Goal: Contribute content

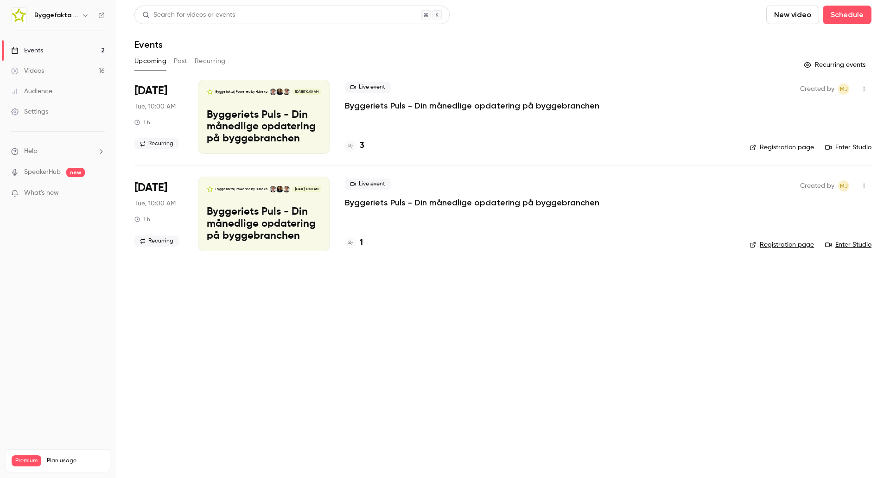
click at [83, 11] on button "button" at bounding box center [85, 15] width 11 height 11
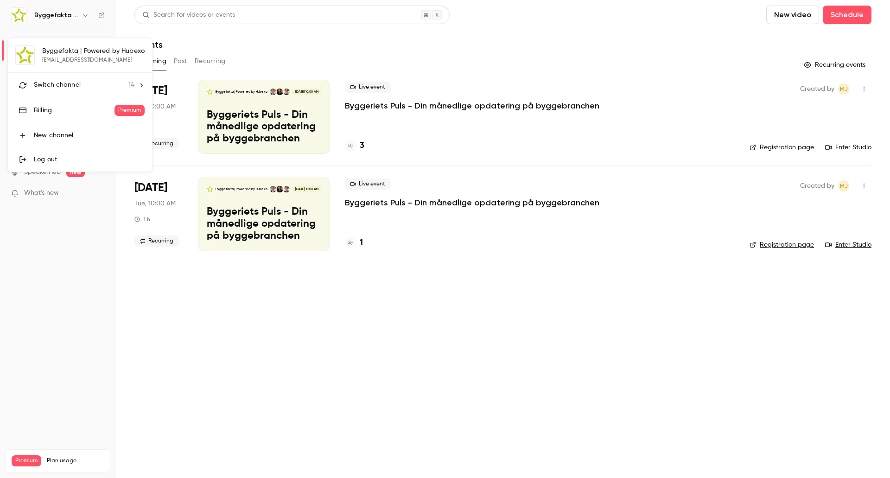
click at [86, 79] on li "Switch channel 14" at bounding box center [80, 85] width 144 height 25
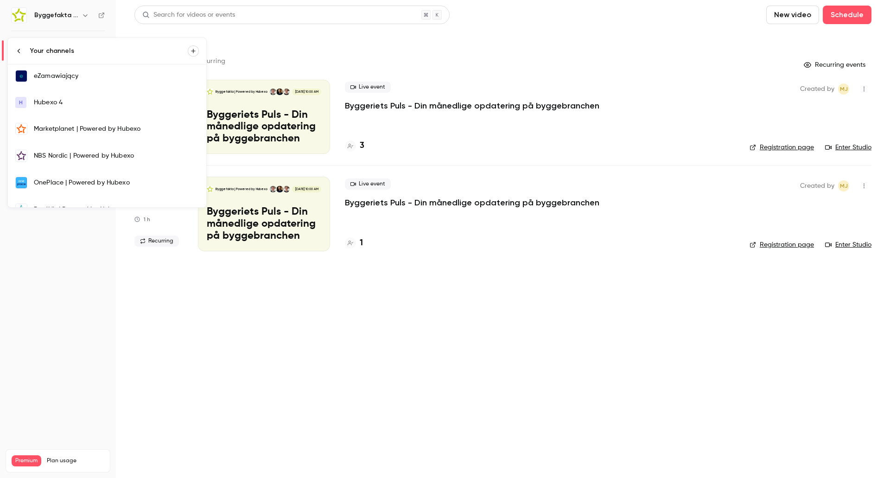
scroll to position [92, 0]
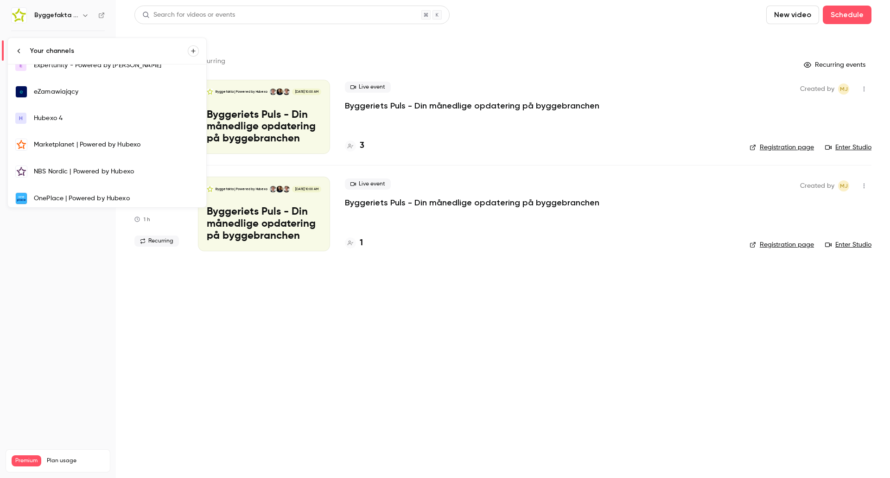
click at [68, 152] on link "Marketplanet | Powered by Hubexo" at bounding box center [107, 144] width 198 height 27
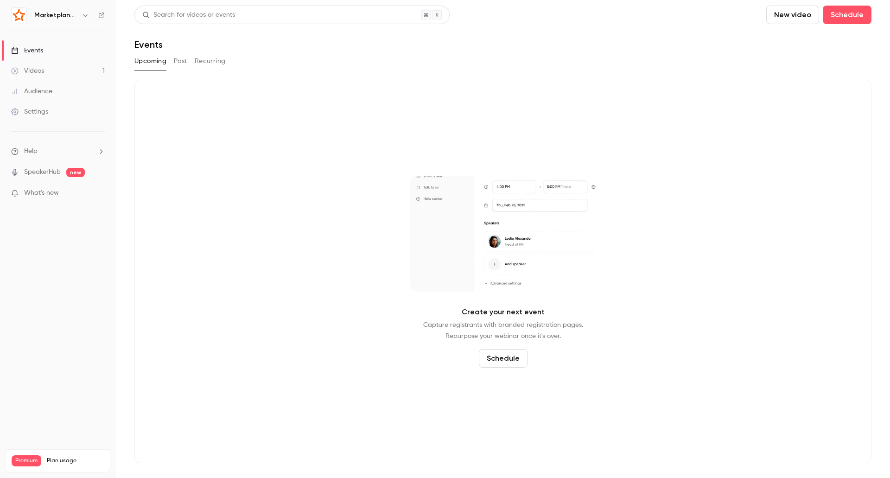
click at [790, 16] on button "New video" at bounding box center [793, 15] width 53 height 19
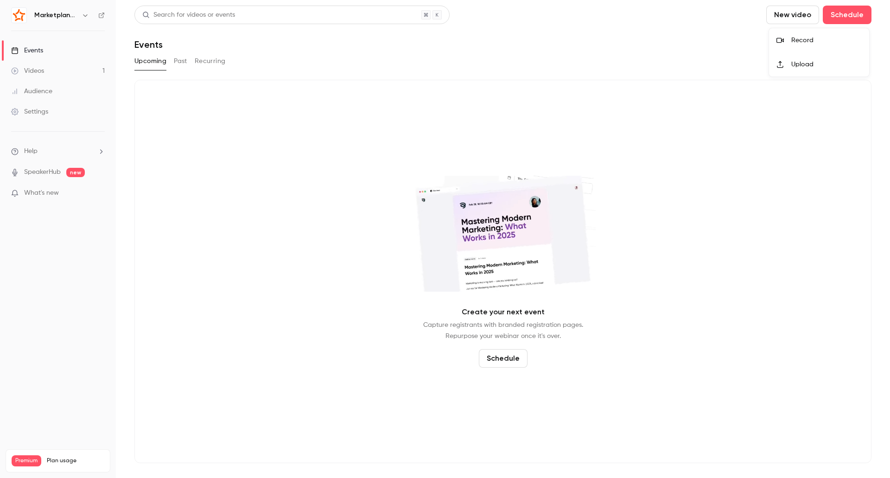
click at [797, 63] on div "Upload" at bounding box center [827, 64] width 70 height 9
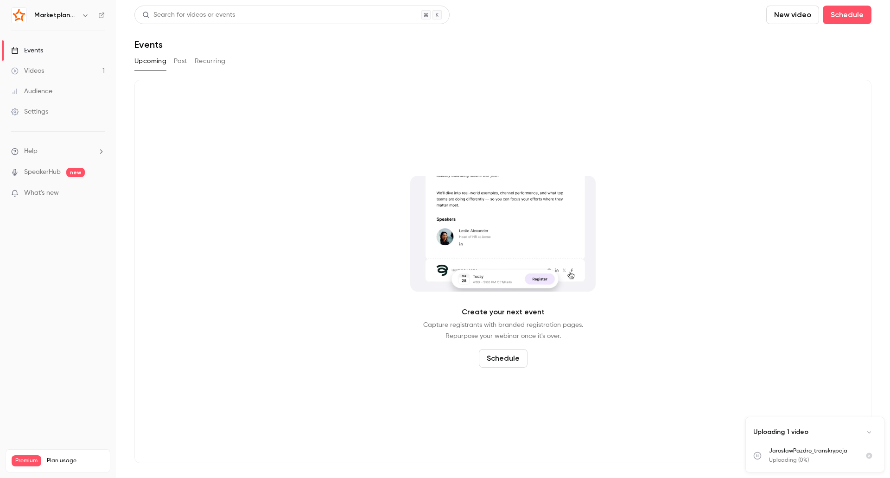
click at [811, 443] on div "Uploading 1 video" at bounding box center [815, 432] width 138 height 30
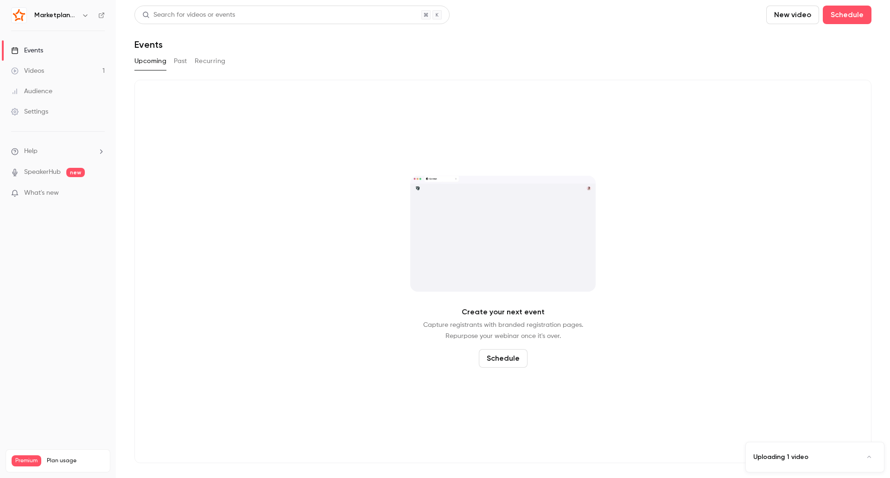
click at [804, 450] on div "Uploading 1 video" at bounding box center [815, 457] width 138 height 30
